Goal: Transaction & Acquisition: Purchase product/service

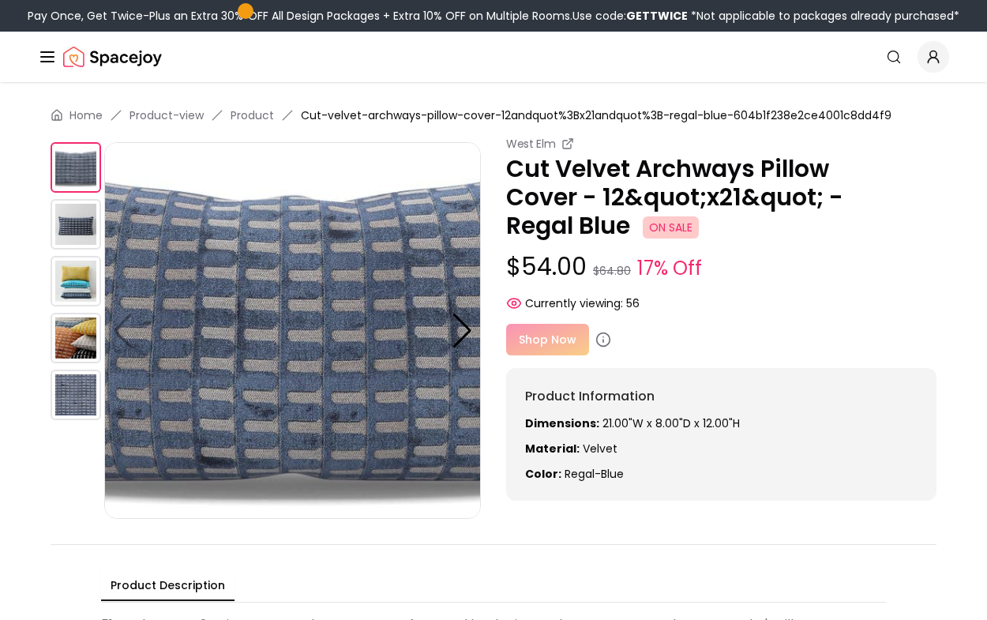
scroll to position [11, 0]
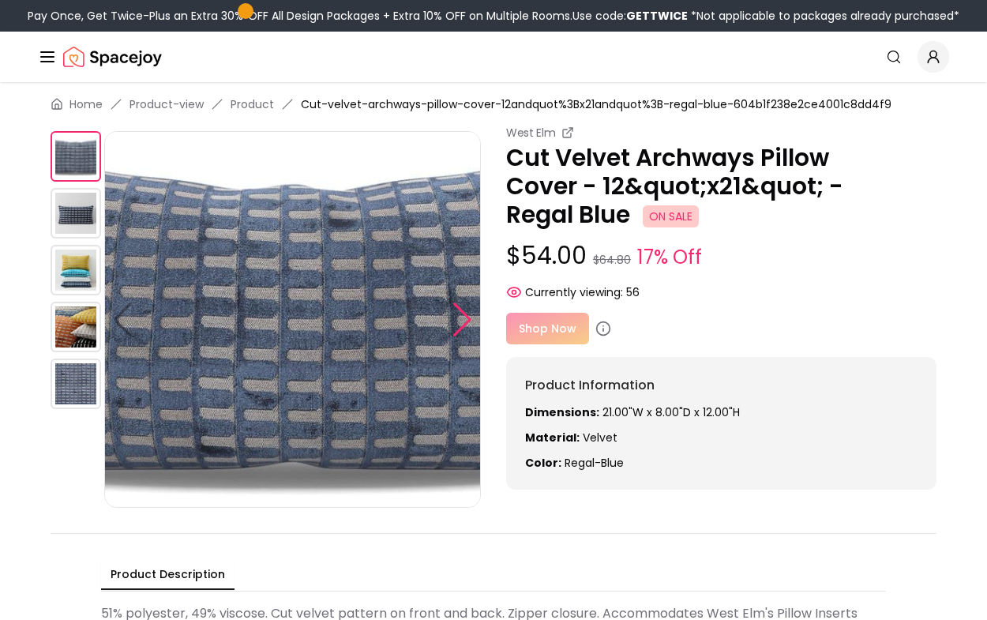
click at [467, 313] on div at bounding box center [462, 320] width 21 height 35
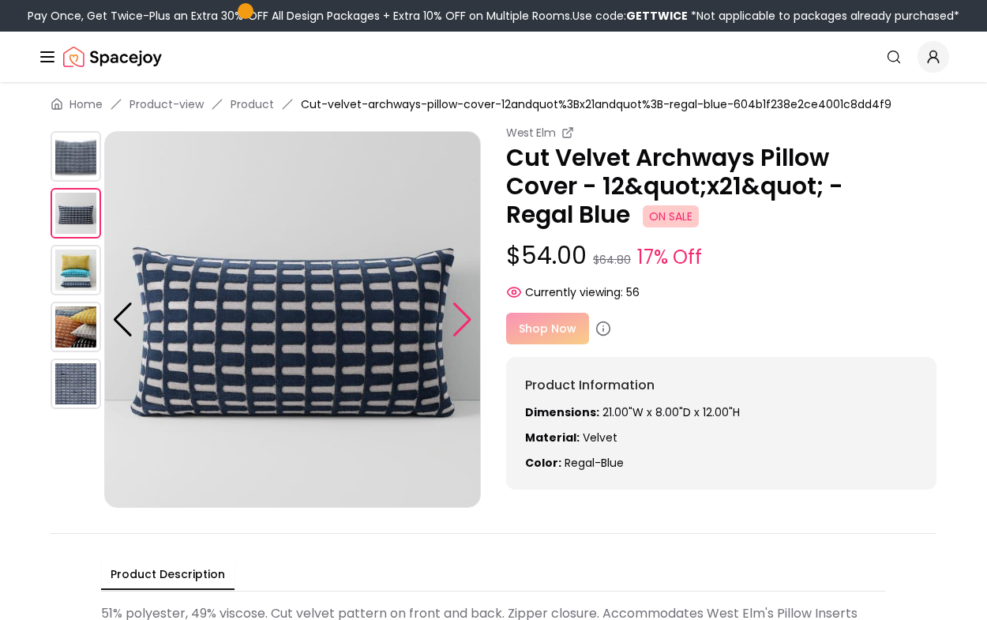
click at [467, 313] on div at bounding box center [462, 320] width 21 height 35
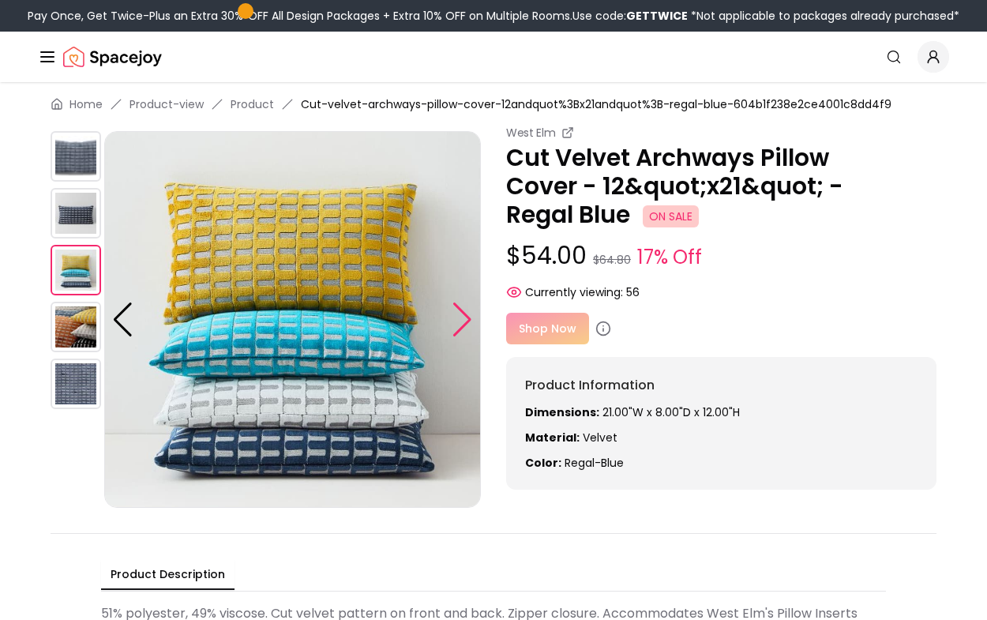
click at [467, 313] on div at bounding box center [462, 320] width 21 height 35
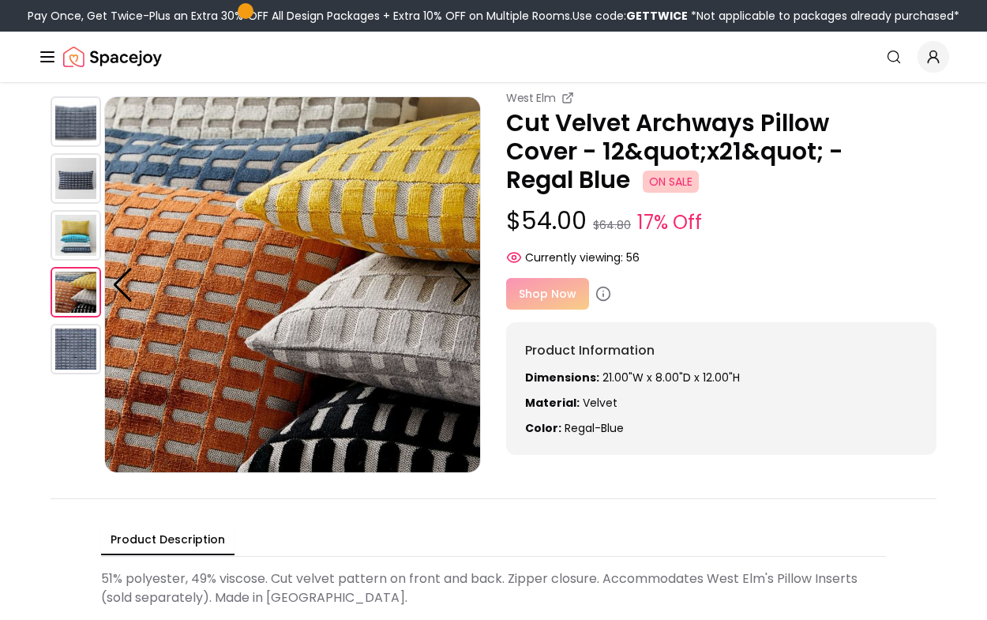
scroll to position [47, 0]
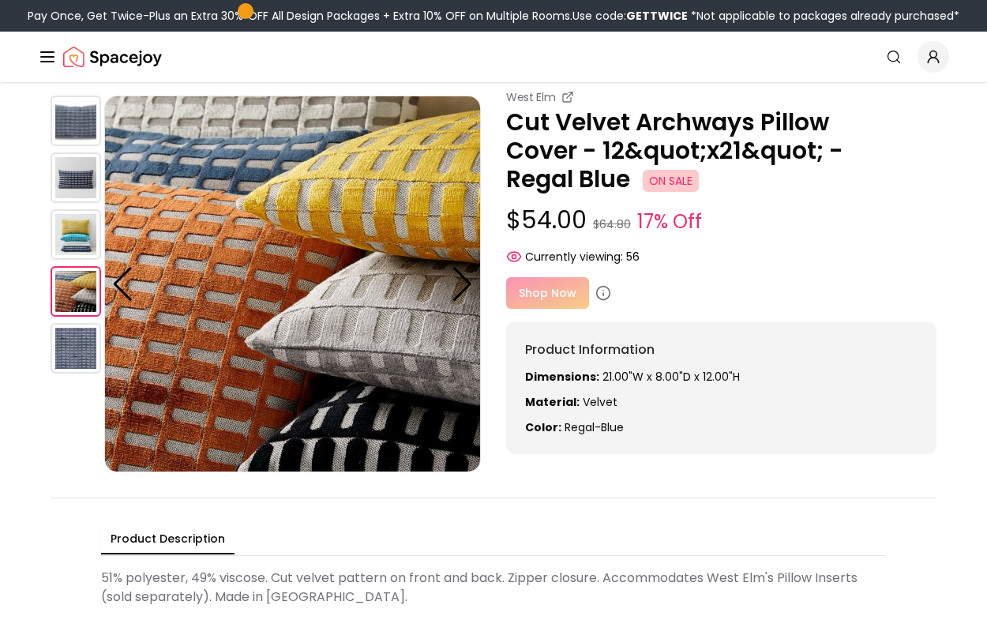
click at [547, 290] on div "Shop Now" at bounding box center [721, 293] width 431 height 32
click at [571, 291] on div "Shop Now Product URL missing. Product URL missing." at bounding box center [721, 293] width 431 height 32
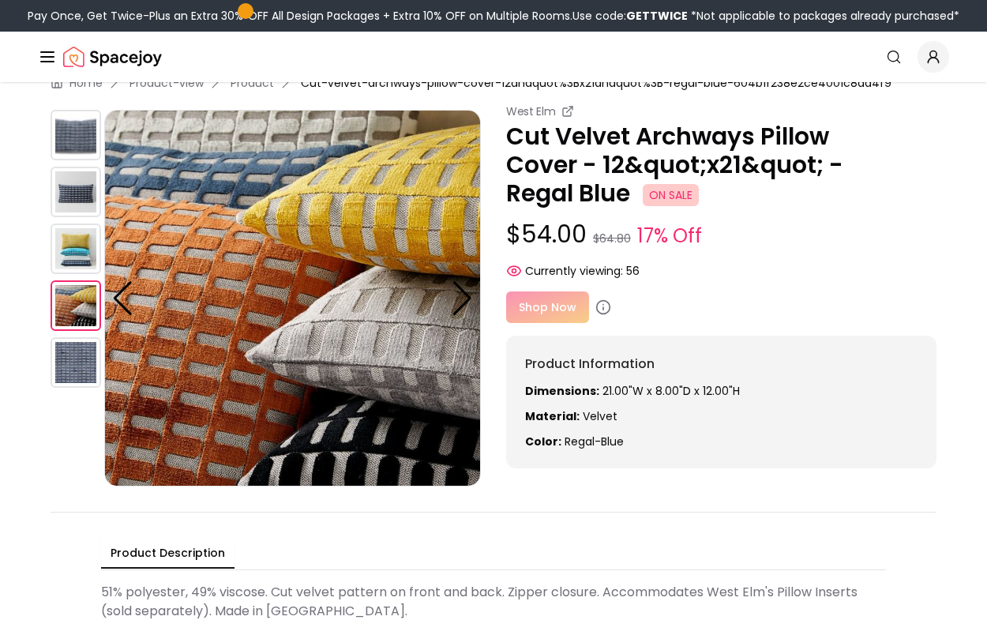
scroll to position [23, 0]
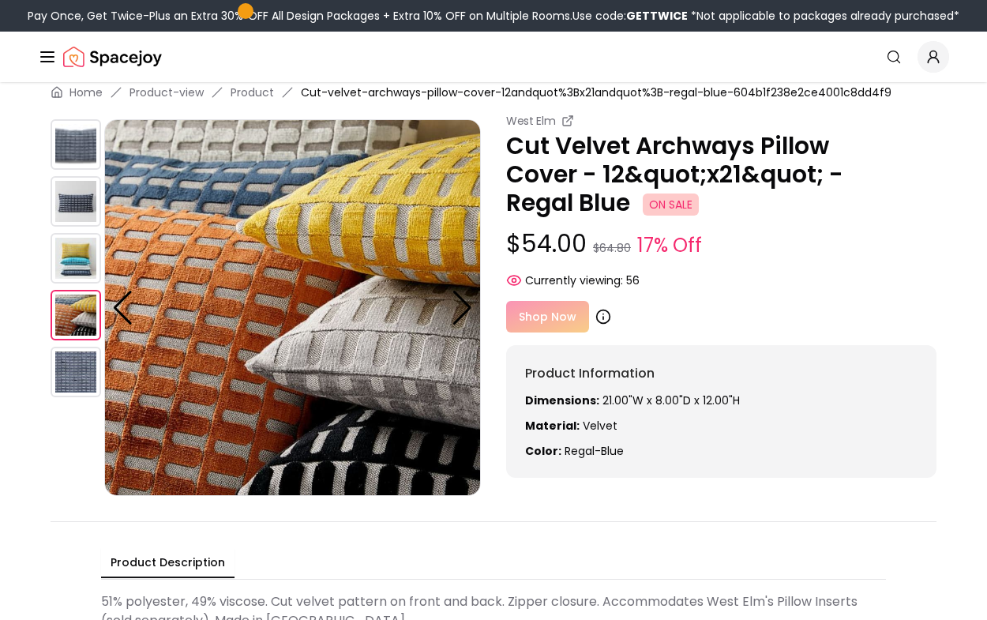
click at [607, 314] on circle at bounding box center [603, 316] width 13 height 13
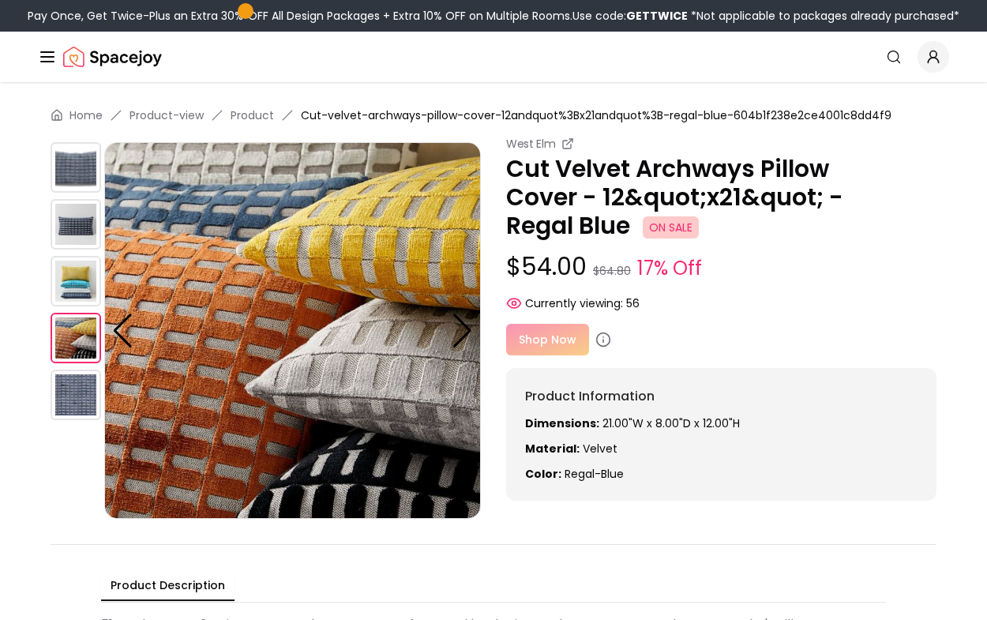
click at [541, 331] on div "Shop Now" at bounding box center [721, 340] width 431 height 32
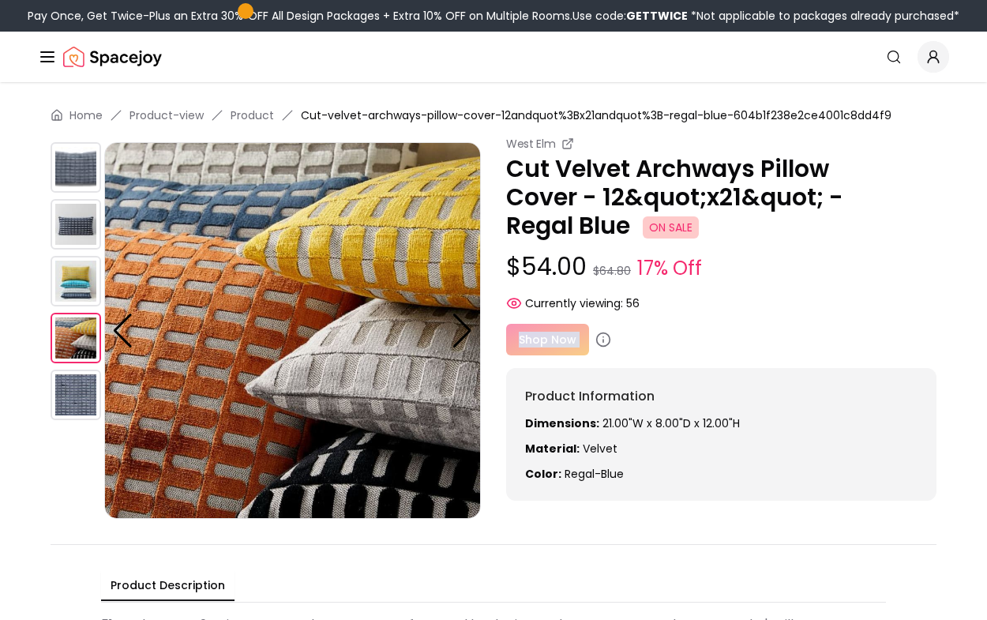
click at [541, 331] on div "Shop Now" at bounding box center [721, 340] width 431 height 32
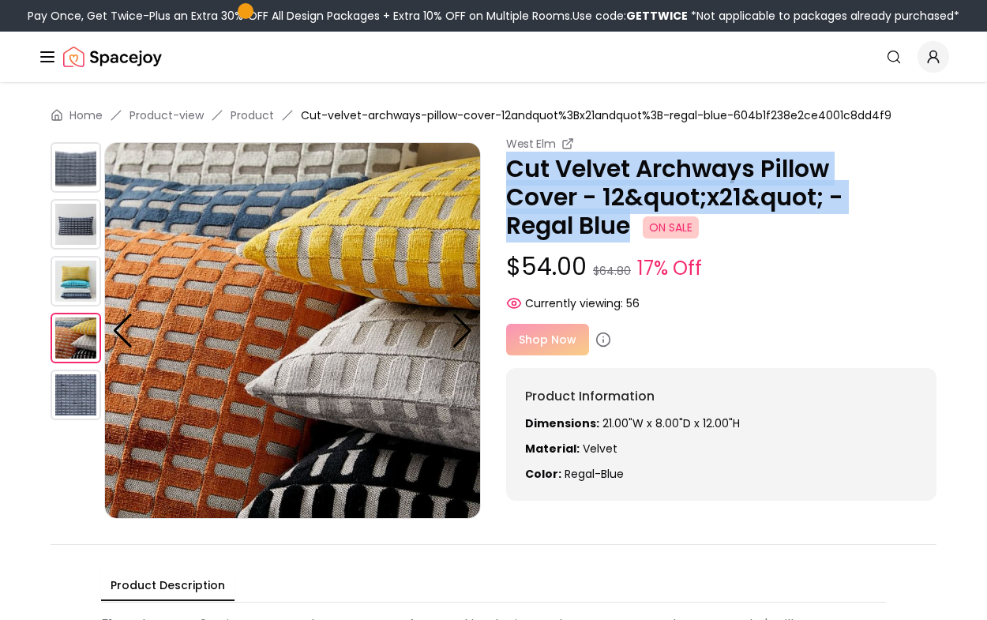
drag, startPoint x: 510, startPoint y: 167, endPoint x: 626, endPoint y: 235, distance: 134.5
click at [626, 235] on p "Cut Velvet Archways Pillow Cover - 12&quot;x21&quot; - Regal Blue ON SALE" at bounding box center [721, 197] width 431 height 85
copy p "Cut Velvet Archways Pillow Cover - 12&quot;x21&quot; - Regal Blue"
